Goal: Find contact information: Find contact information

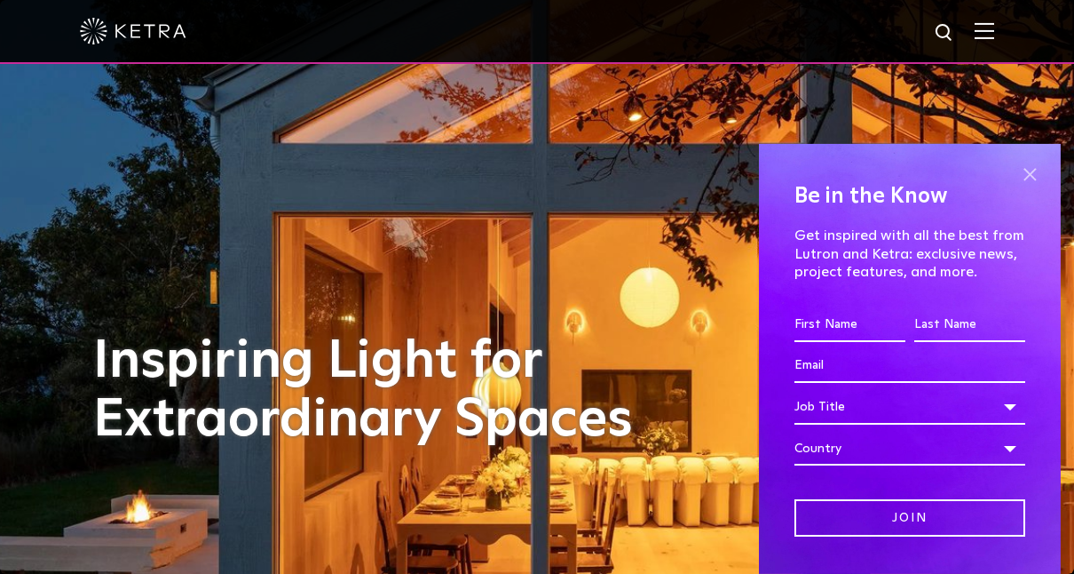
drag, startPoint x: 1015, startPoint y: 178, endPoint x: 1017, endPoint y: 169, distance: 9.1
click at [1017, 169] on span at bounding box center [1030, 175] width 27 height 27
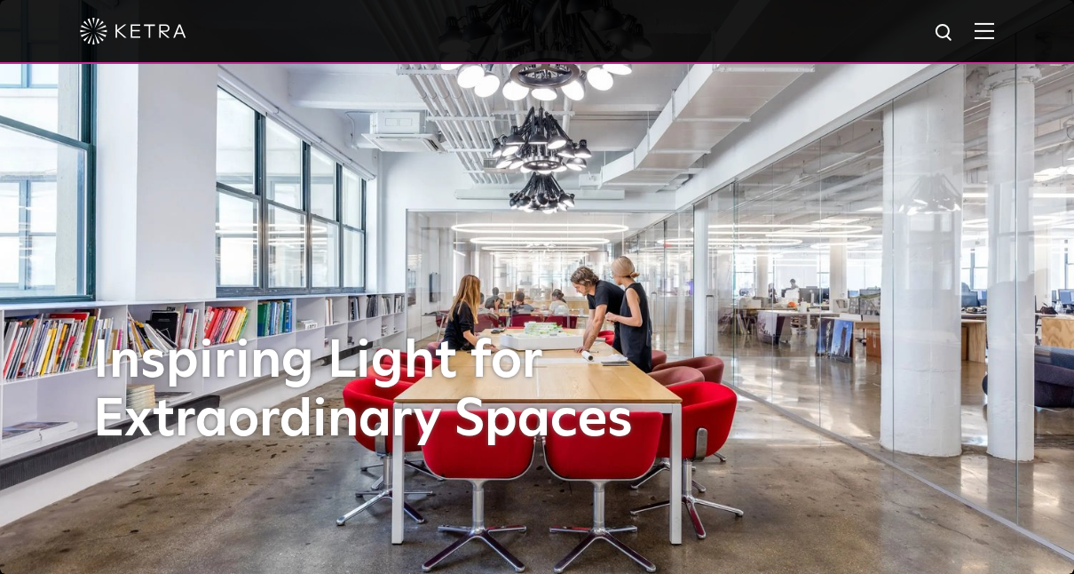
click at [994, 31] on img at bounding box center [985, 30] width 20 height 17
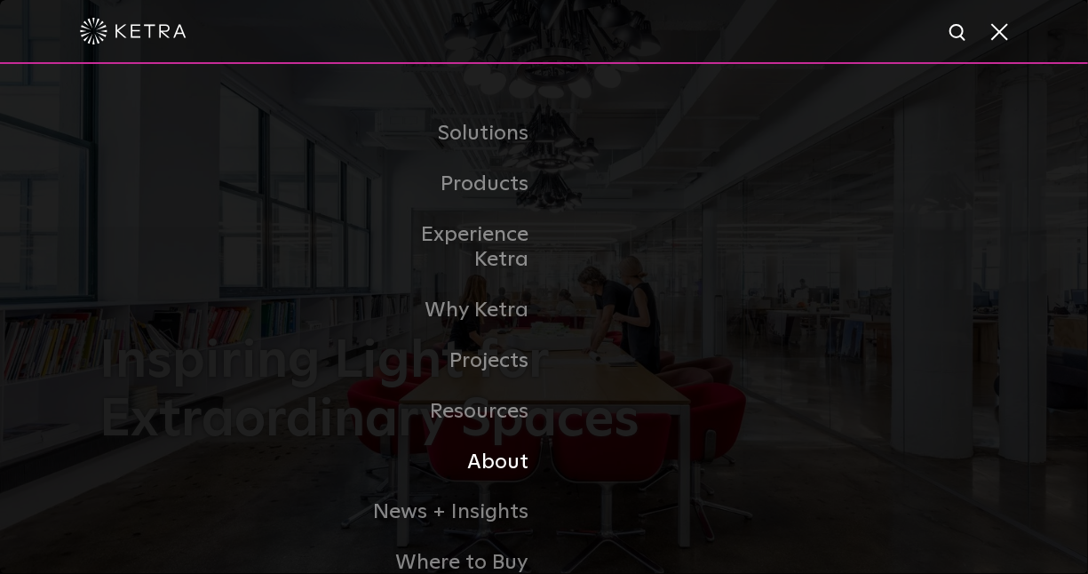
click at [491, 441] on link "About" at bounding box center [453, 462] width 182 height 51
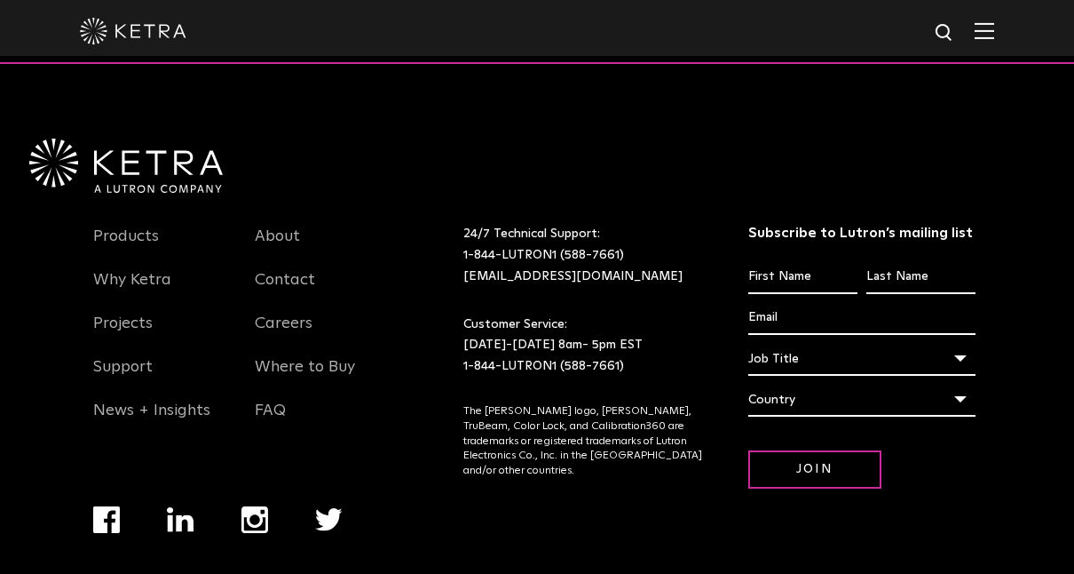
scroll to position [2288, 0]
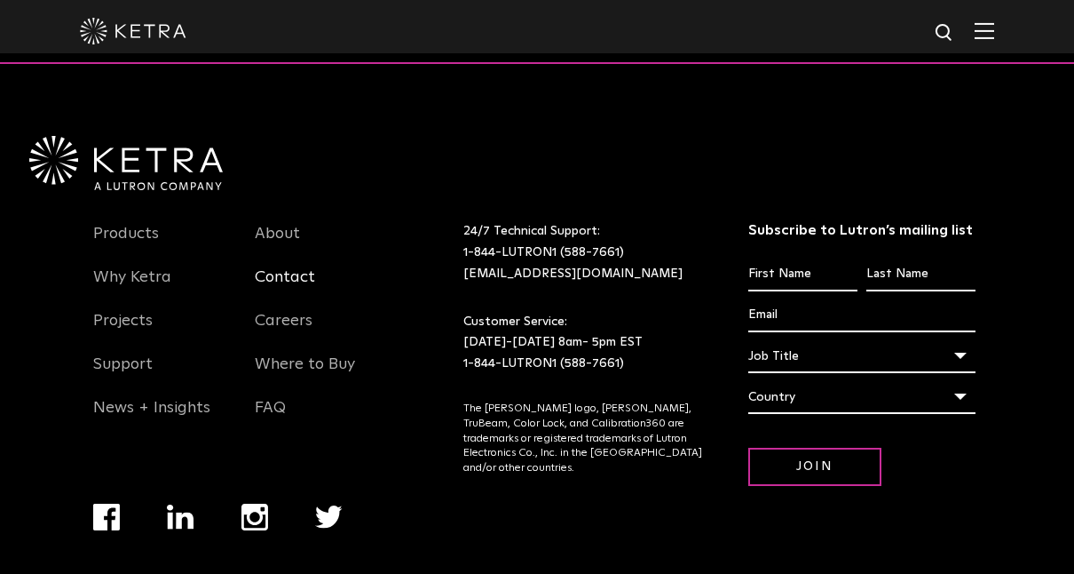
click at [267, 267] on link "Contact" at bounding box center [285, 287] width 60 height 41
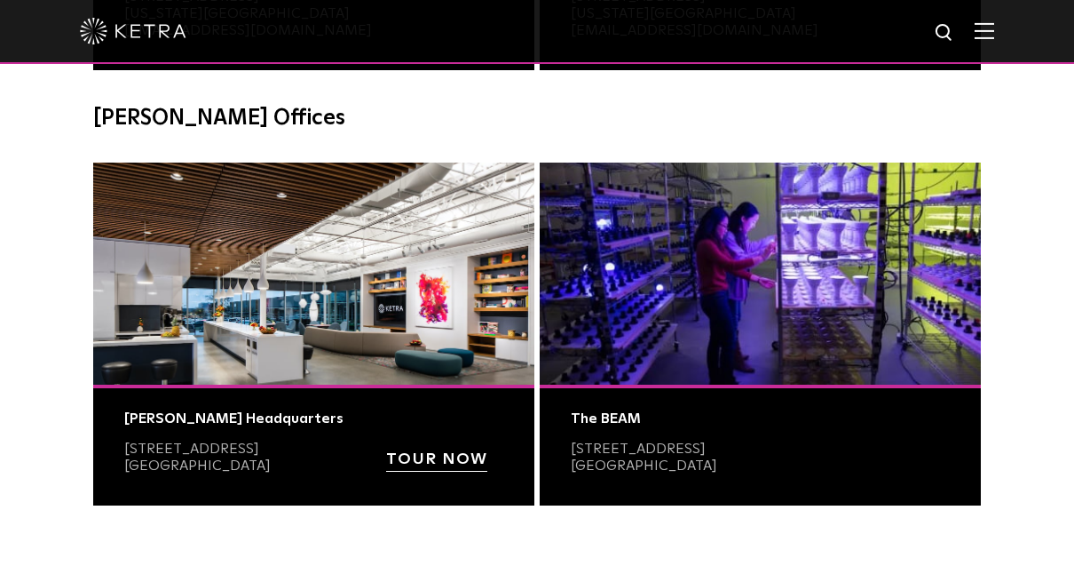
scroll to position [604, 0]
